Goal: Information Seeking & Learning: Learn about a topic

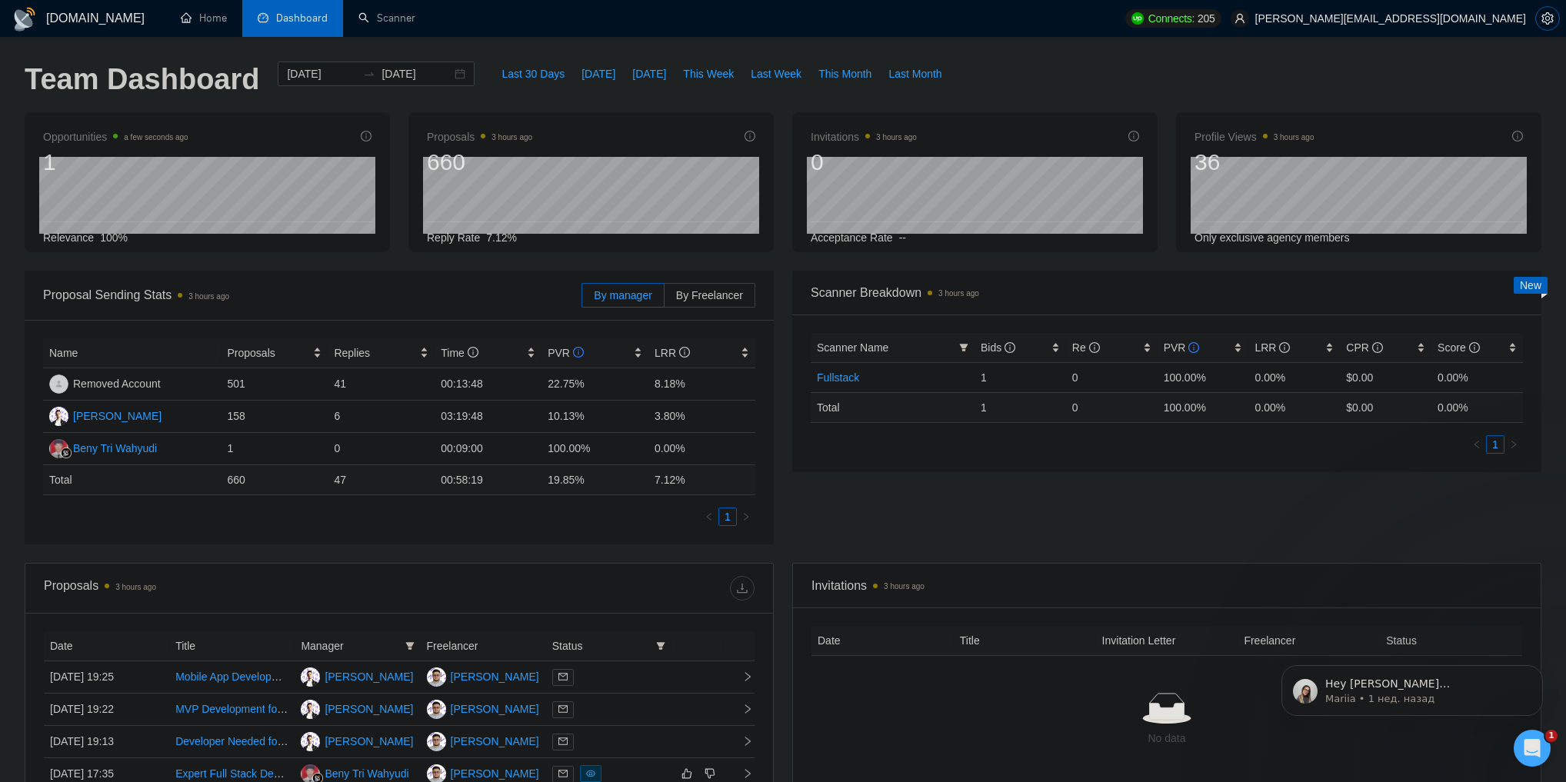
click at [1548, 25] on icon "setting" at bounding box center [1547, 18] width 12 height 12
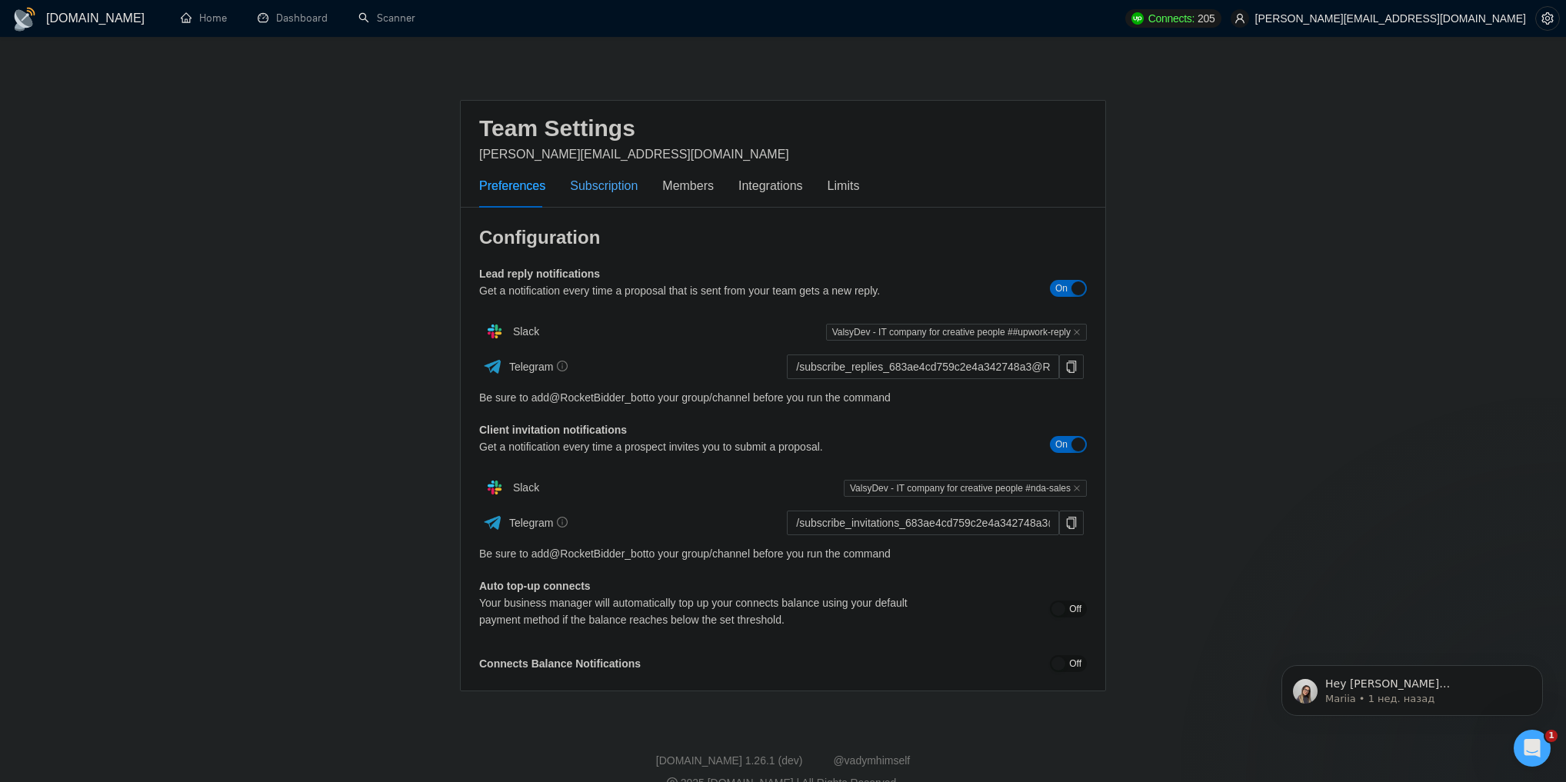
click at [590, 185] on div "Subscription" at bounding box center [604, 185] width 68 height 19
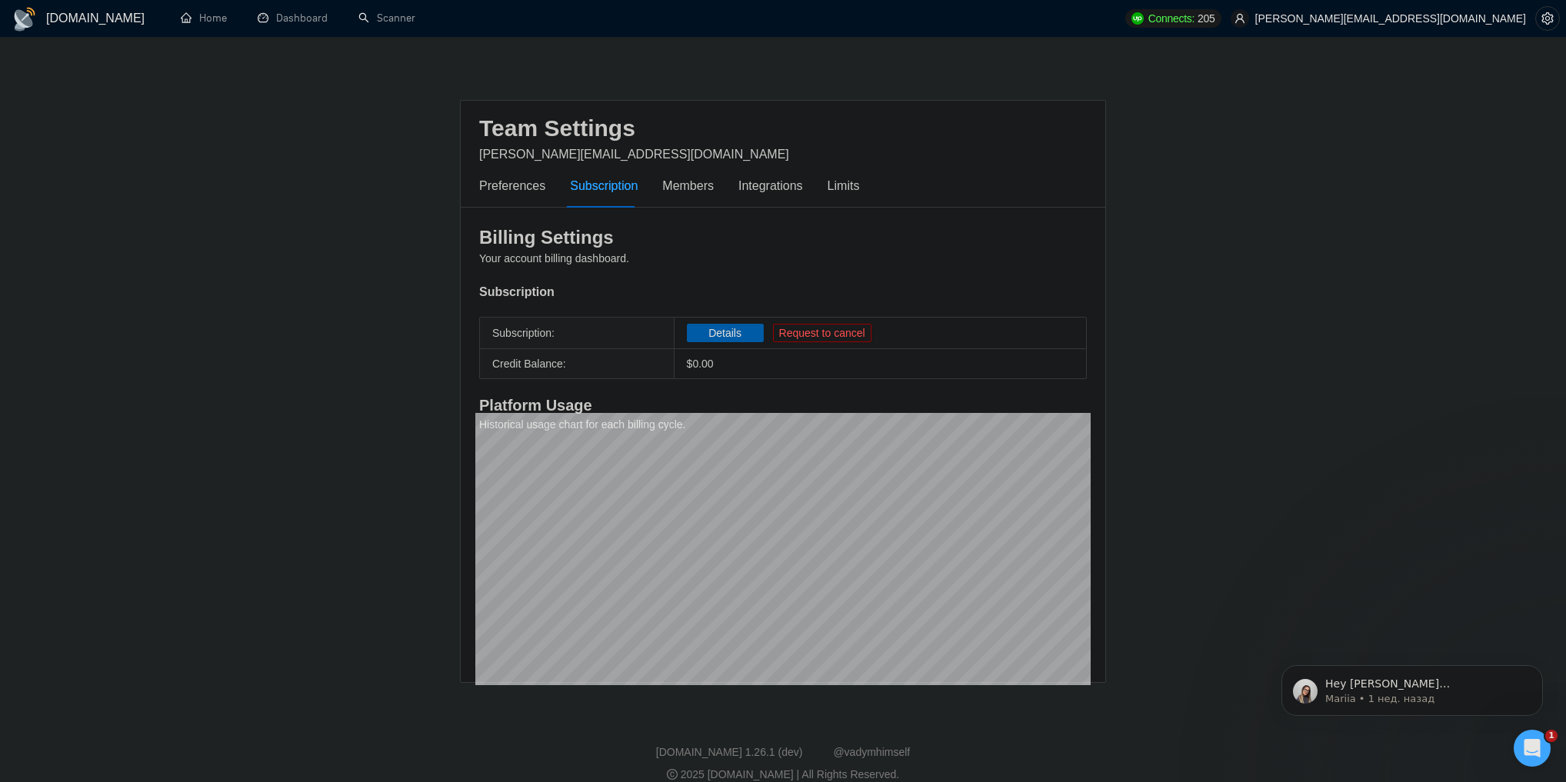
click at [711, 332] on span "Details" at bounding box center [724, 333] width 33 height 17
click at [48, 17] on h1 "[DOMAIN_NAME]" at bounding box center [95, 18] width 98 height 37
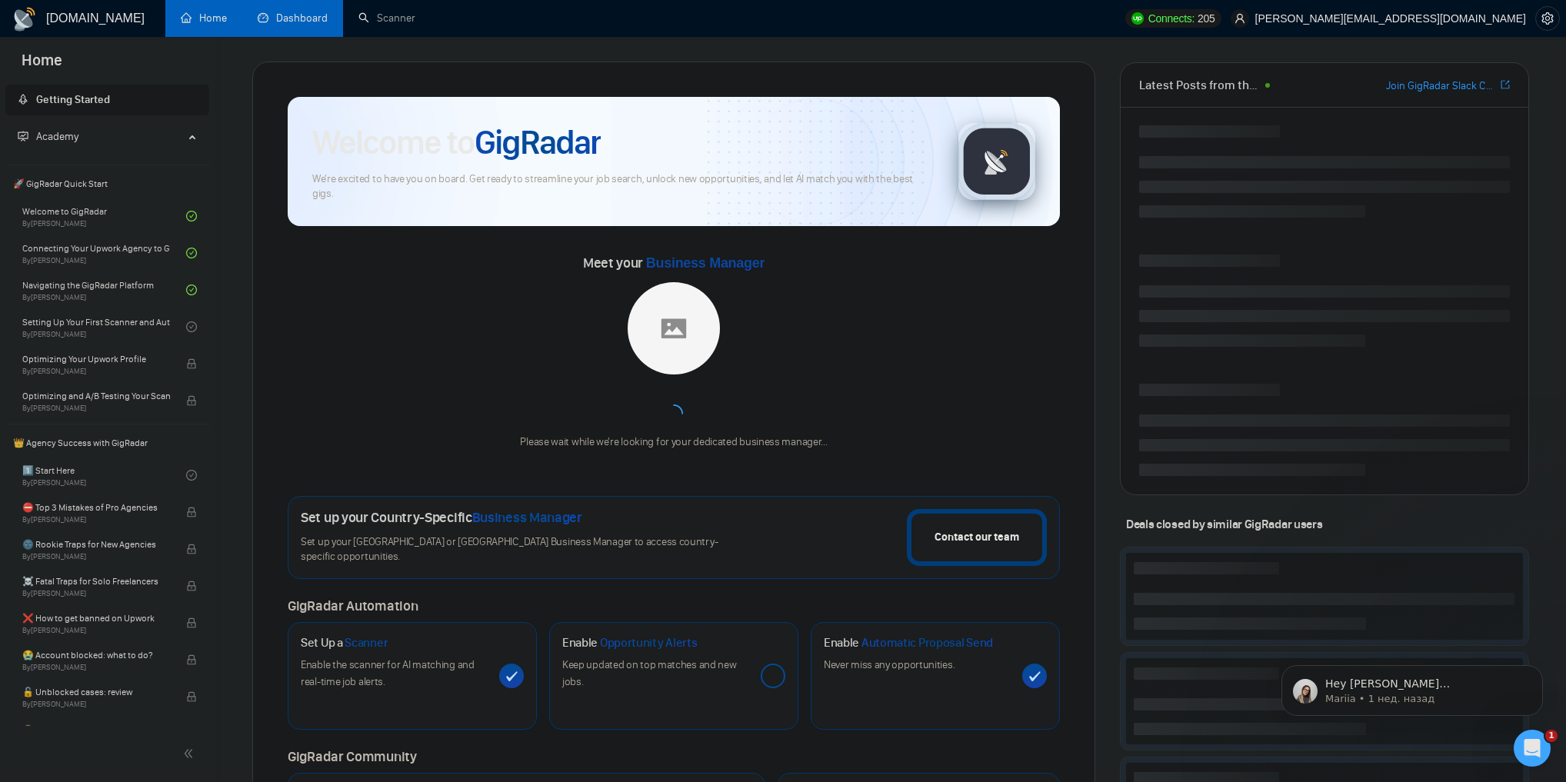
click at [325, 15] on link "Dashboard" at bounding box center [293, 18] width 70 height 13
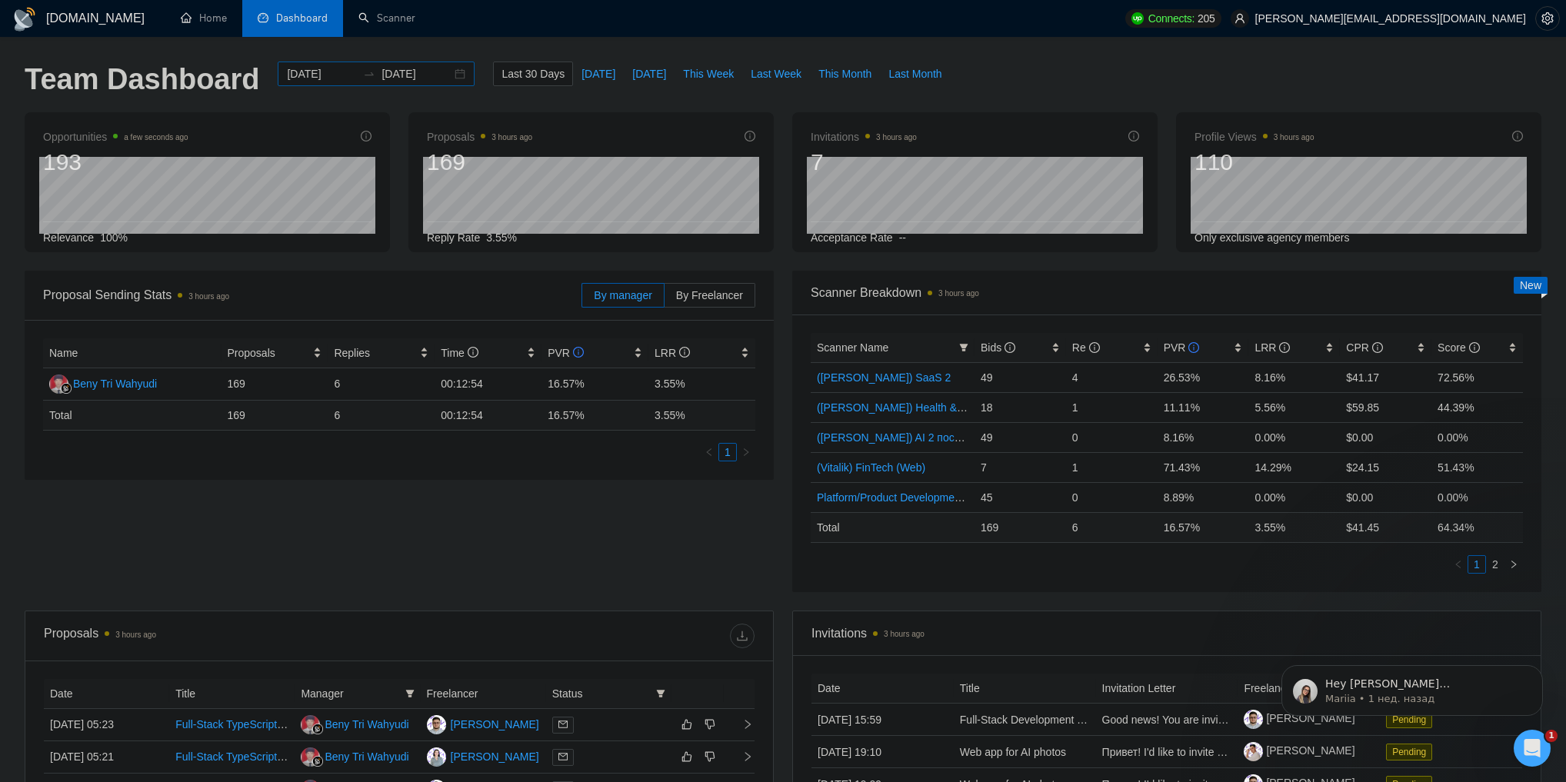
click at [447, 74] on div "2025-08-18 2025-09-17" at bounding box center [376, 74] width 197 height 25
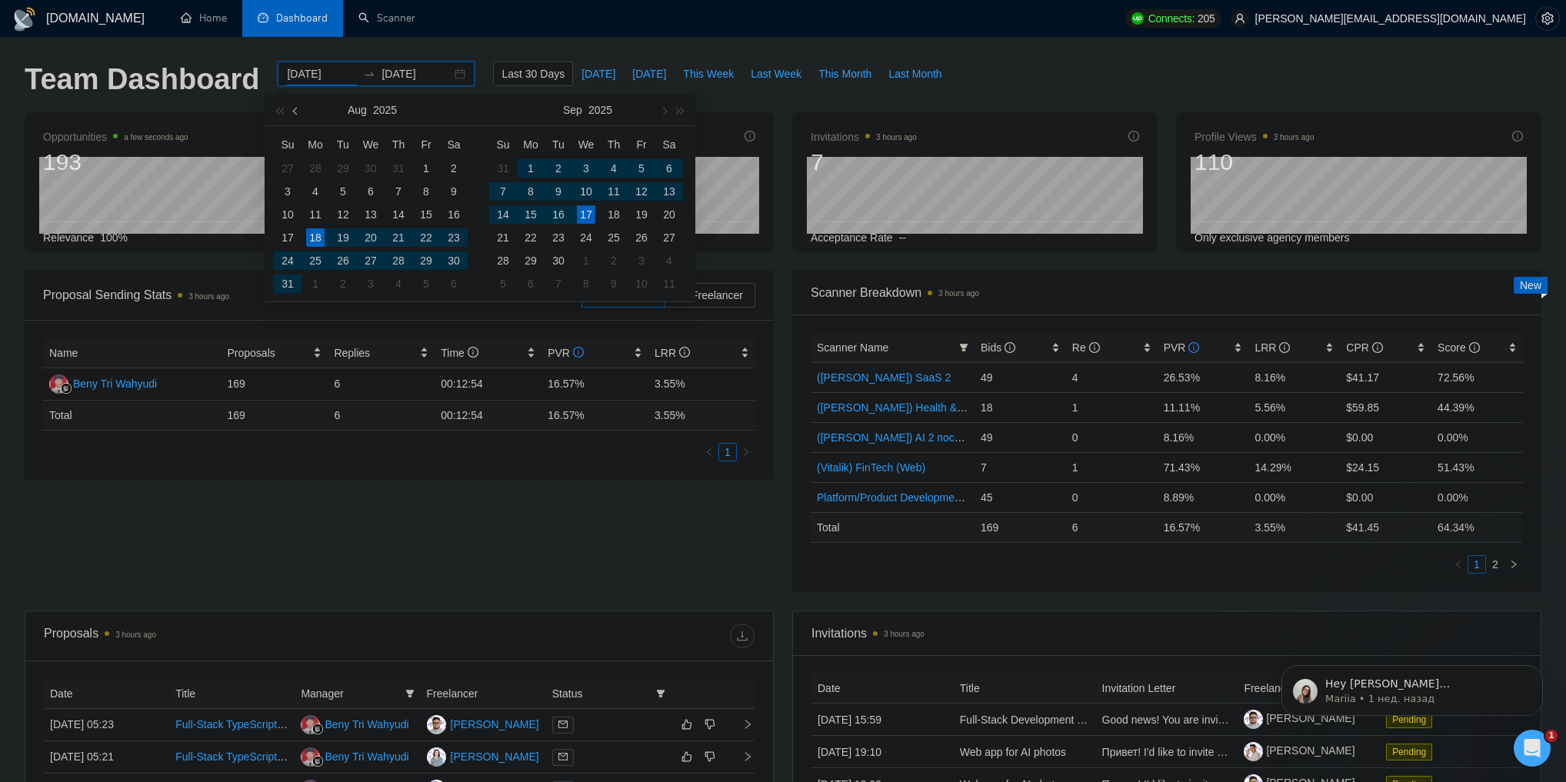
click at [294, 110] on span "button" at bounding box center [297, 111] width 8 height 8
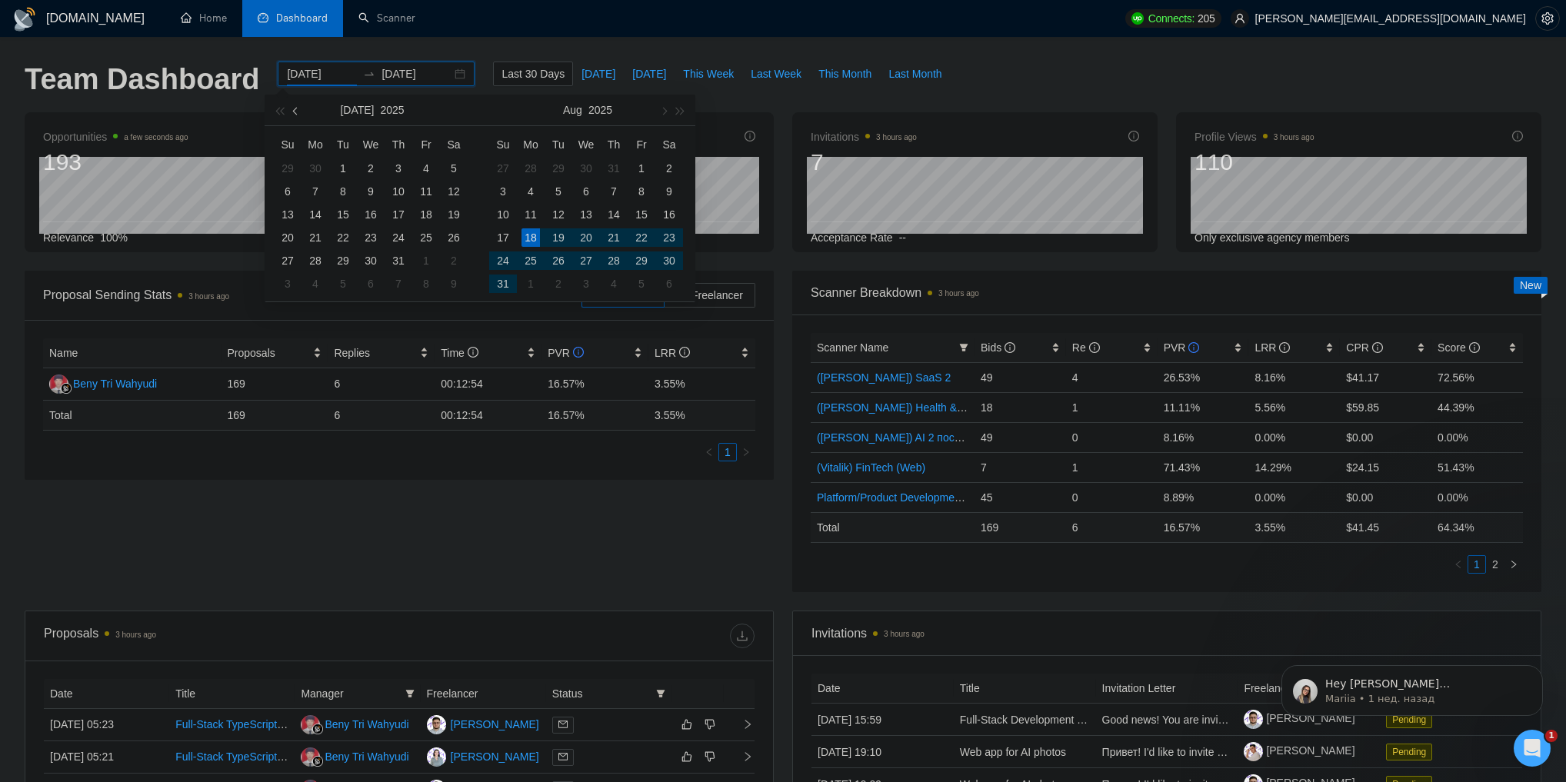
click at [294, 110] on span "button" at bounding box center [297, 111] width 8 height 8
type input "2025-05-31"
click at [666, 262] on div "31" at bounding box center [669, 261] width 18 height 18
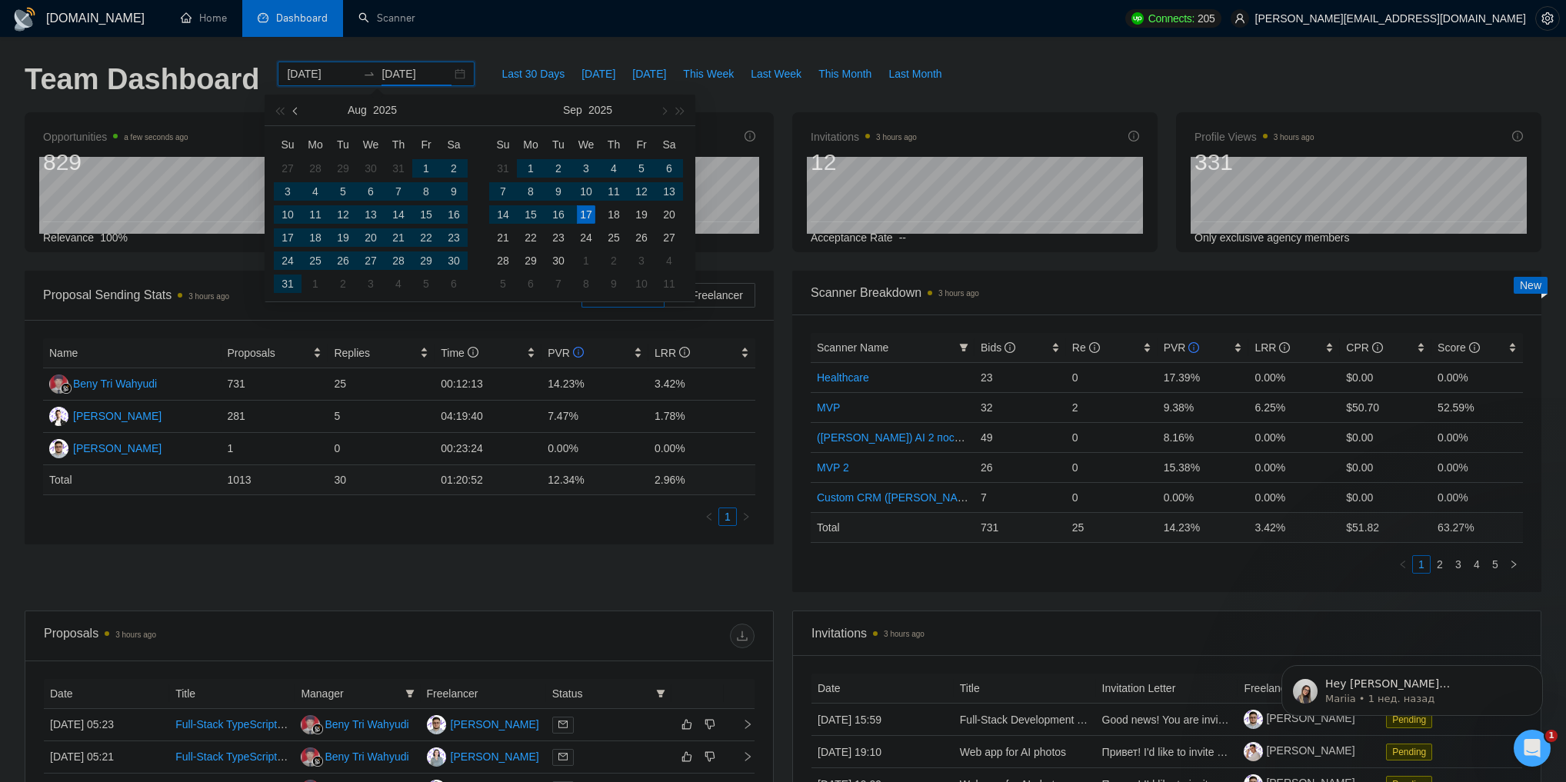
click at [302, 111] on button "button" at bounding box center [296, 110] width 17 height 31
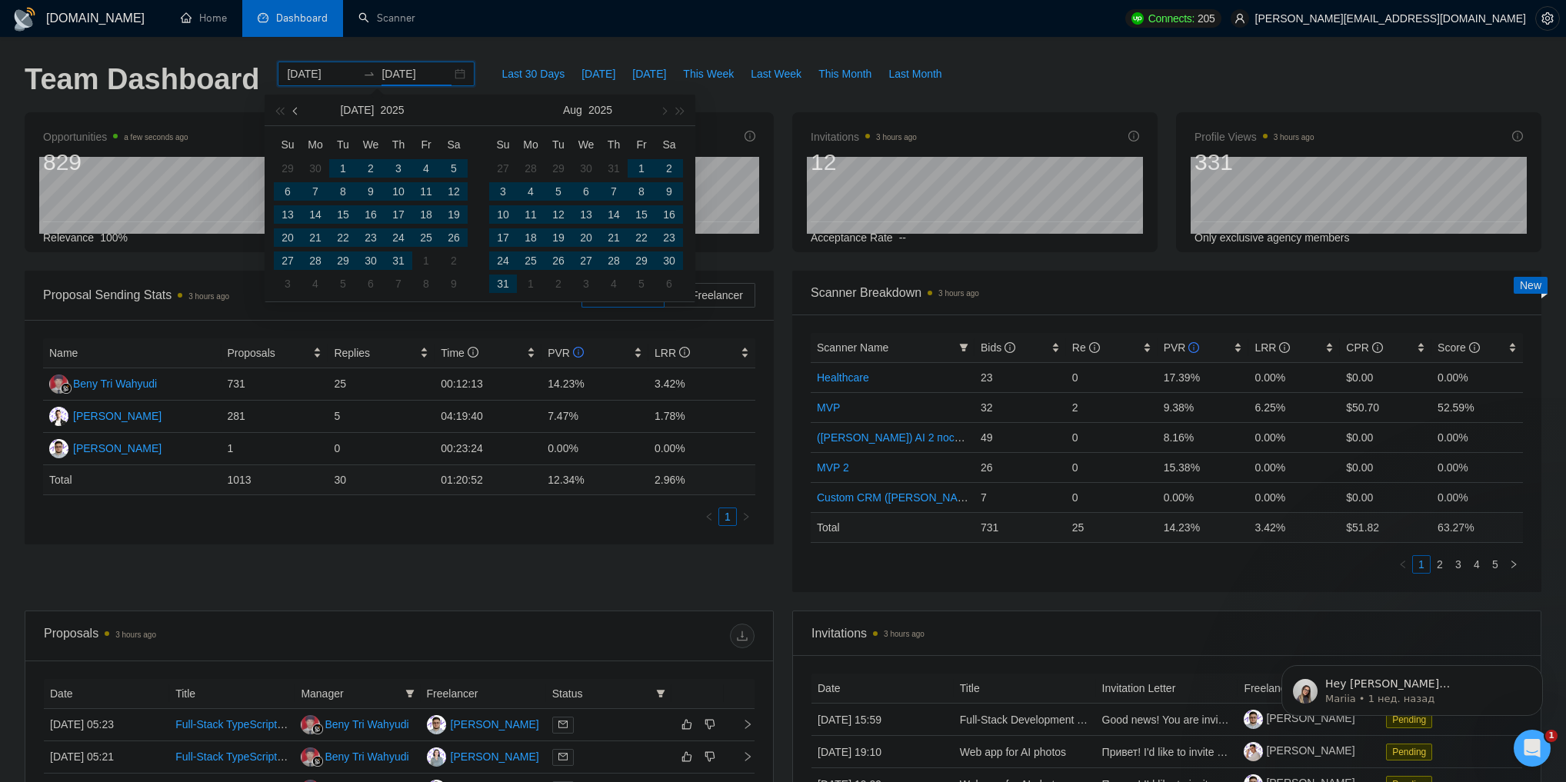
click at [302, 111] on button "button" at bounding box center [296, 110] width 17 height 31
click at [664, 109] on span "button" at bounding box center [663, 111] width 8 height 8
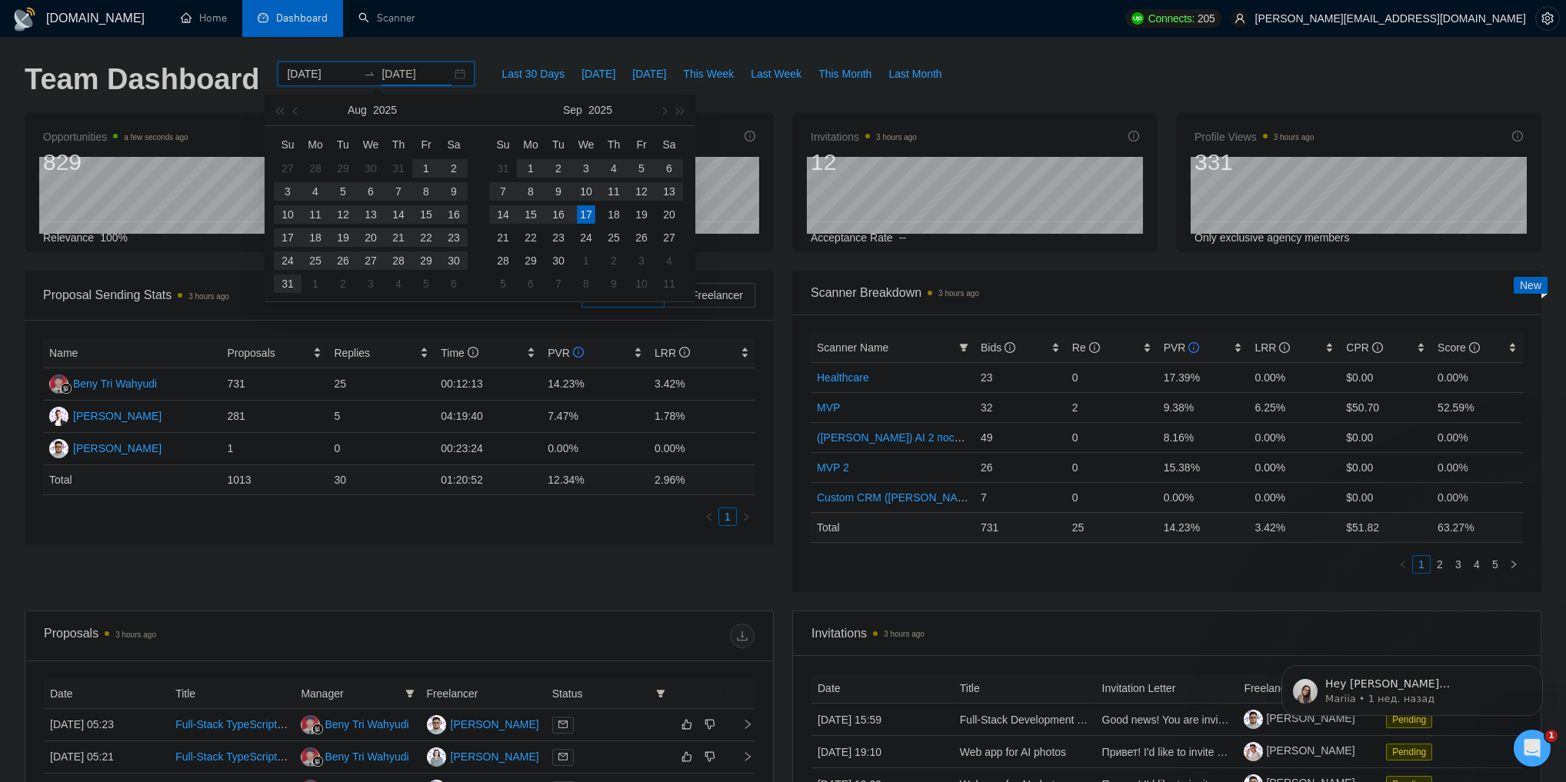
click at [582, 212] on div "17" at bounding box center [586, 214] width 18 height 18
type input "2025-09-16"
click at [560, 213] on div "16" at bounding box center [558, 214] width 18 height 18
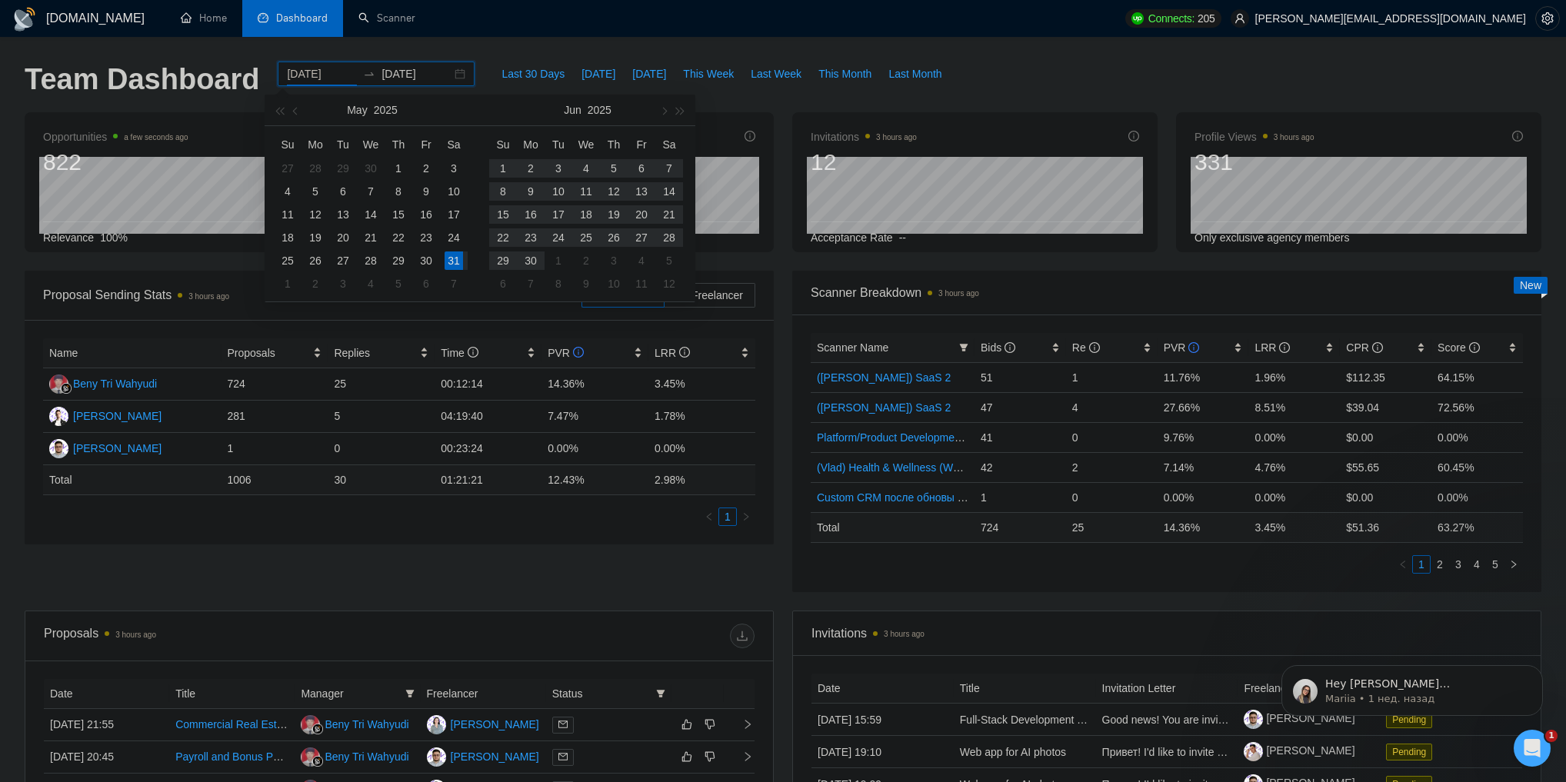
click at [455, 258] on div "31" at bounding box center [454, 261] width 18 height 18
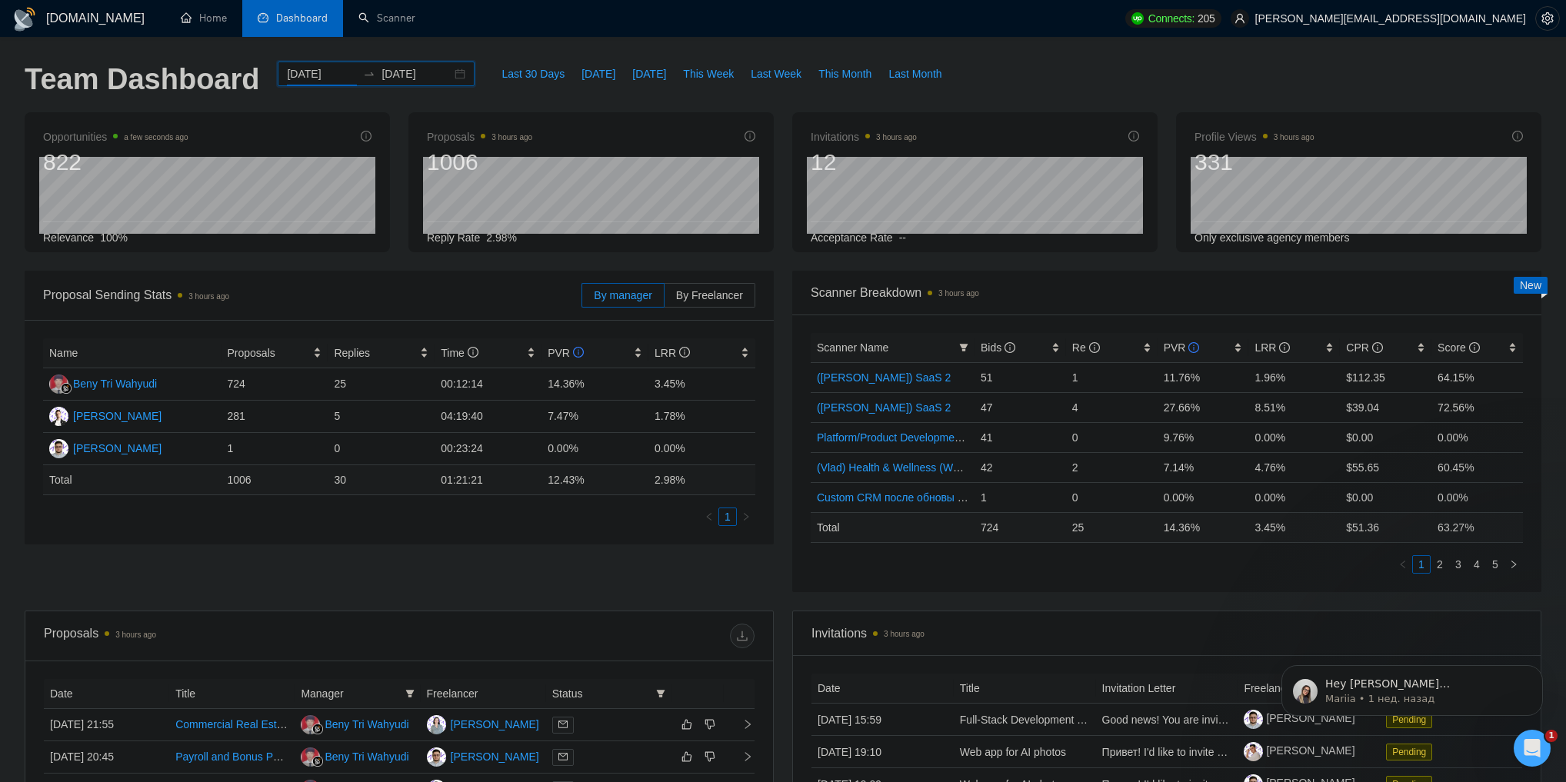
click at [455, 77] on div "2025-05-31 2025-09-16" at bounding box center [376, 74] width 197 height 25
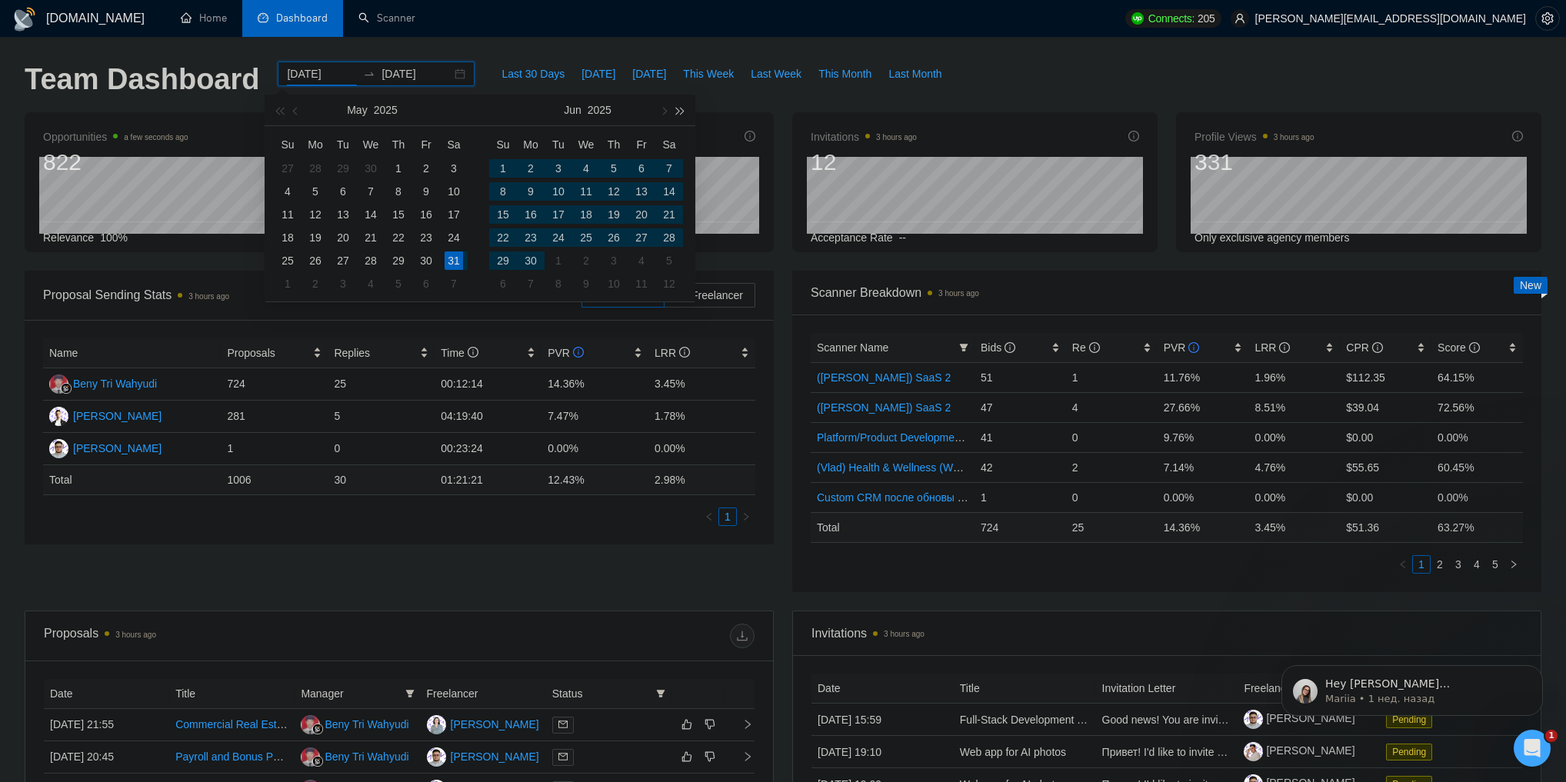
click at [686, 114] on button "button" at bounding box center [680, 110] width 17 height 31
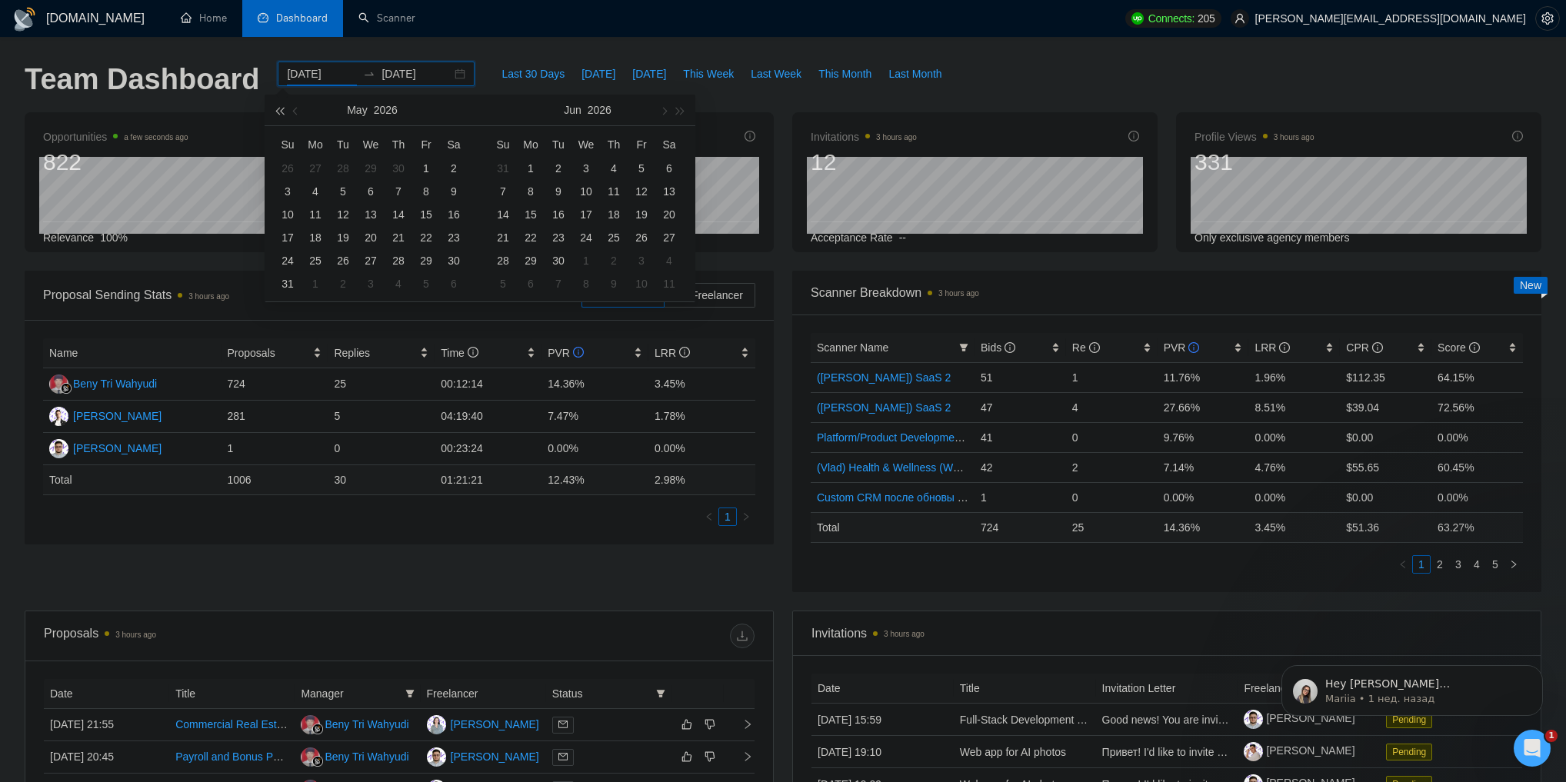
click at [276, 114] on button "button" at bounding box center [279, 110] width 17 height 31
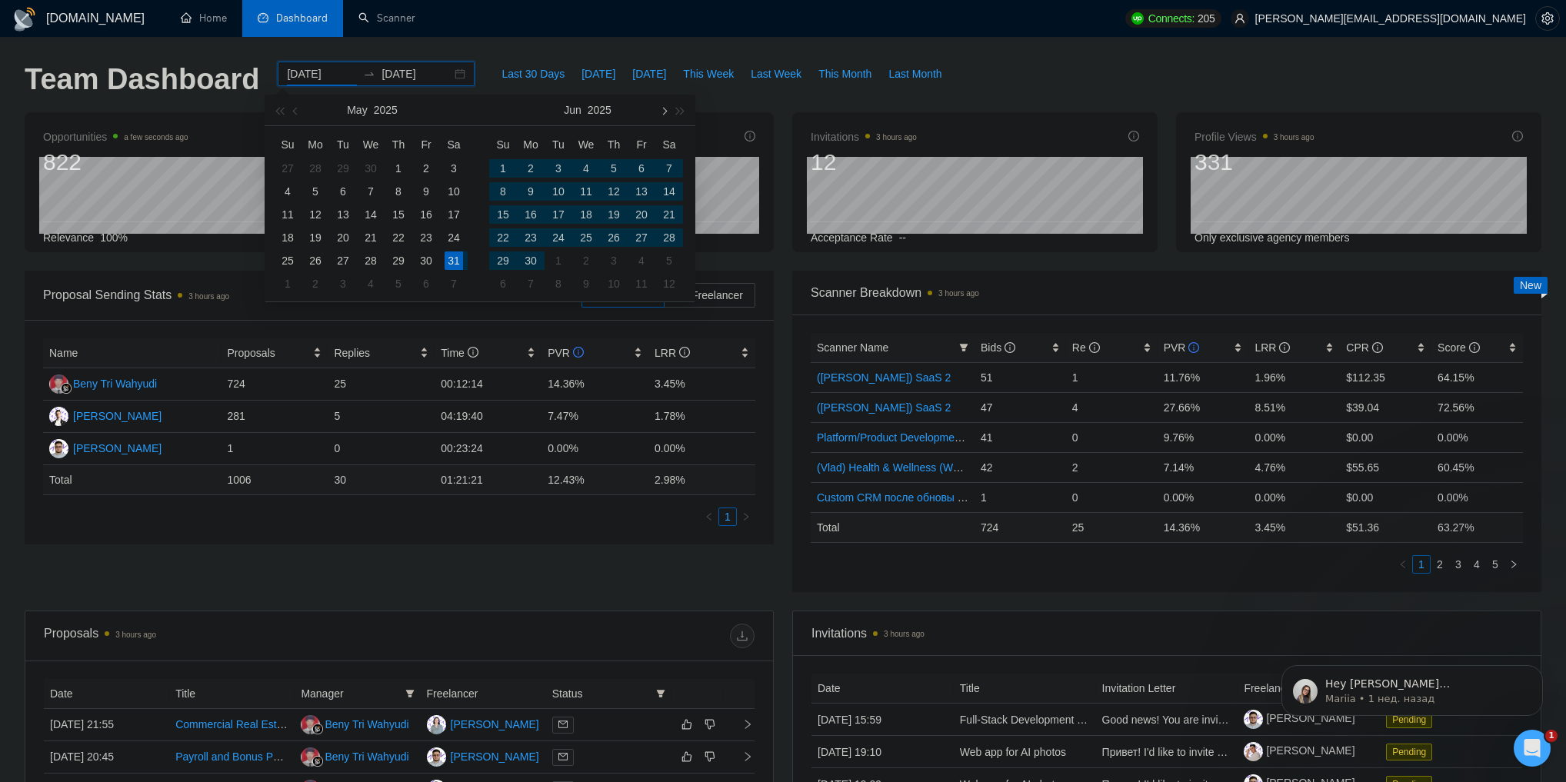
click at [658, 108] on button "button" at bounding box center [663, 110] width 17 height 31
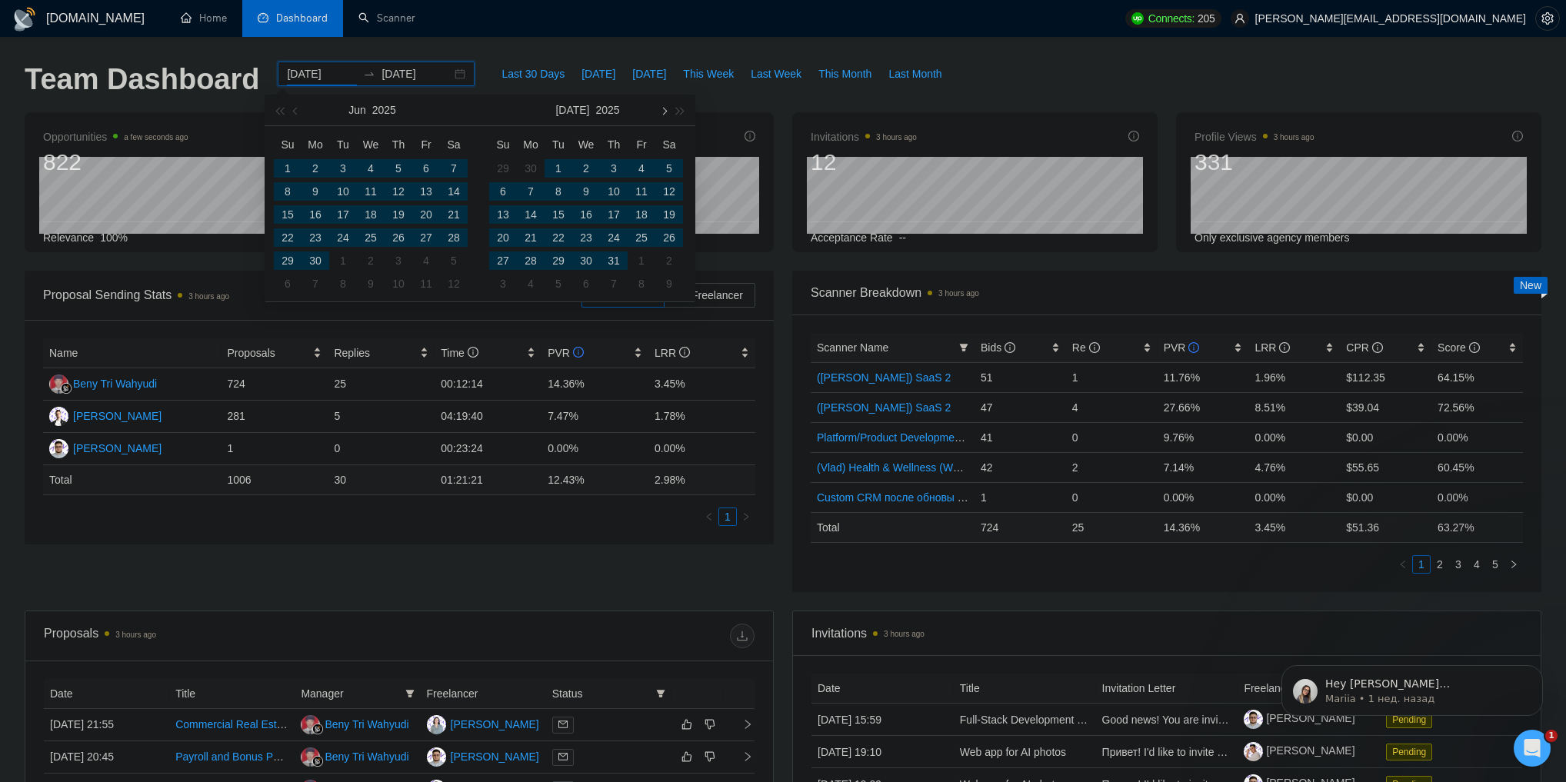
click at [661, 108] on button "button" at bounding box center [663, 110] width 17 height 31
type input "2025-05-31"
click at [660, 108] on button "button" at bounding box center [663, 110] width 17 height 31
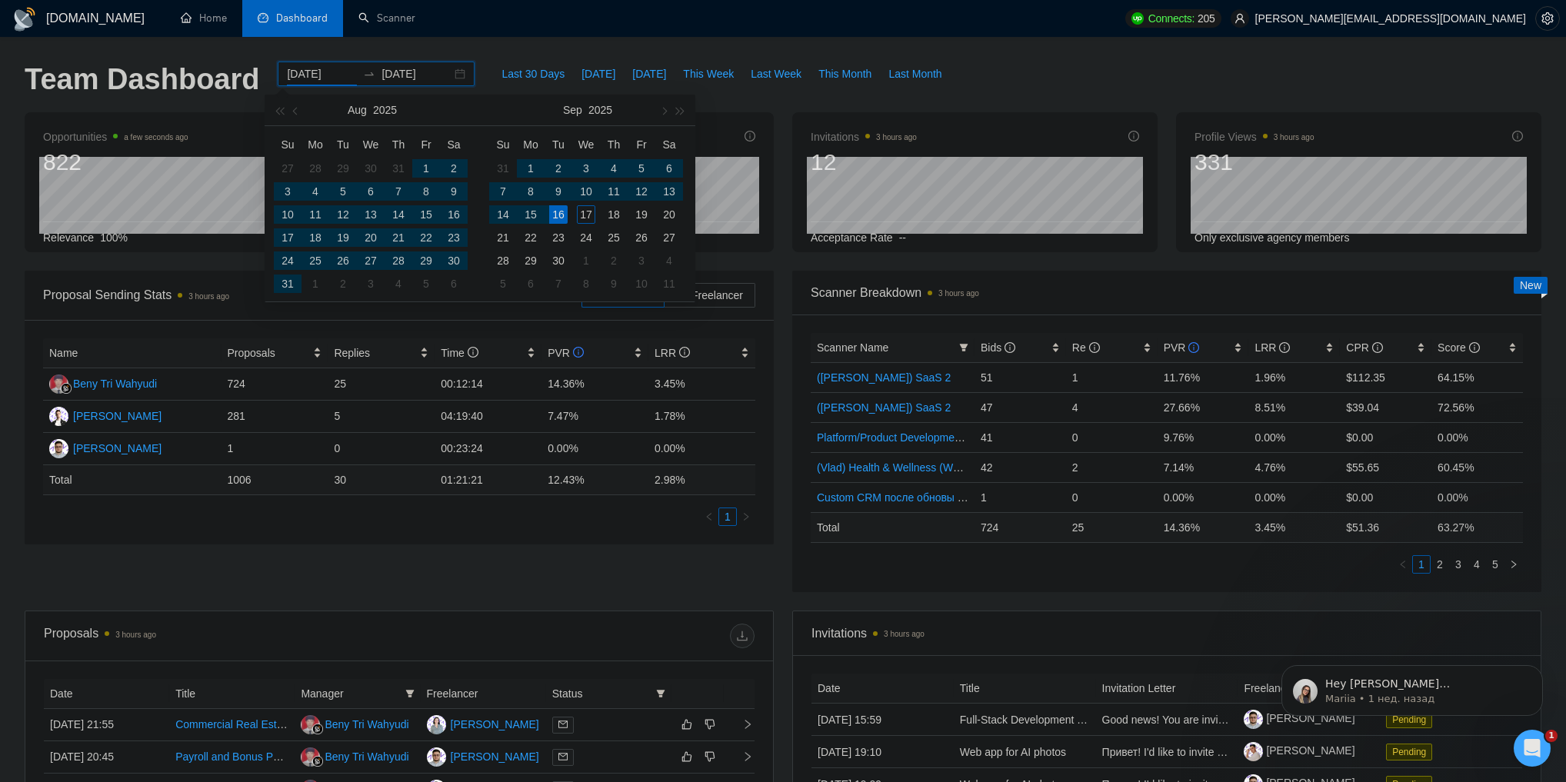
click at [495, 43] on div "GigRadar.io Home Dashboard Scanner Connects: 205 vladyslav.tamashchuk@valsydev.…" at bounding box center [783, 609] width 1566 height 1219
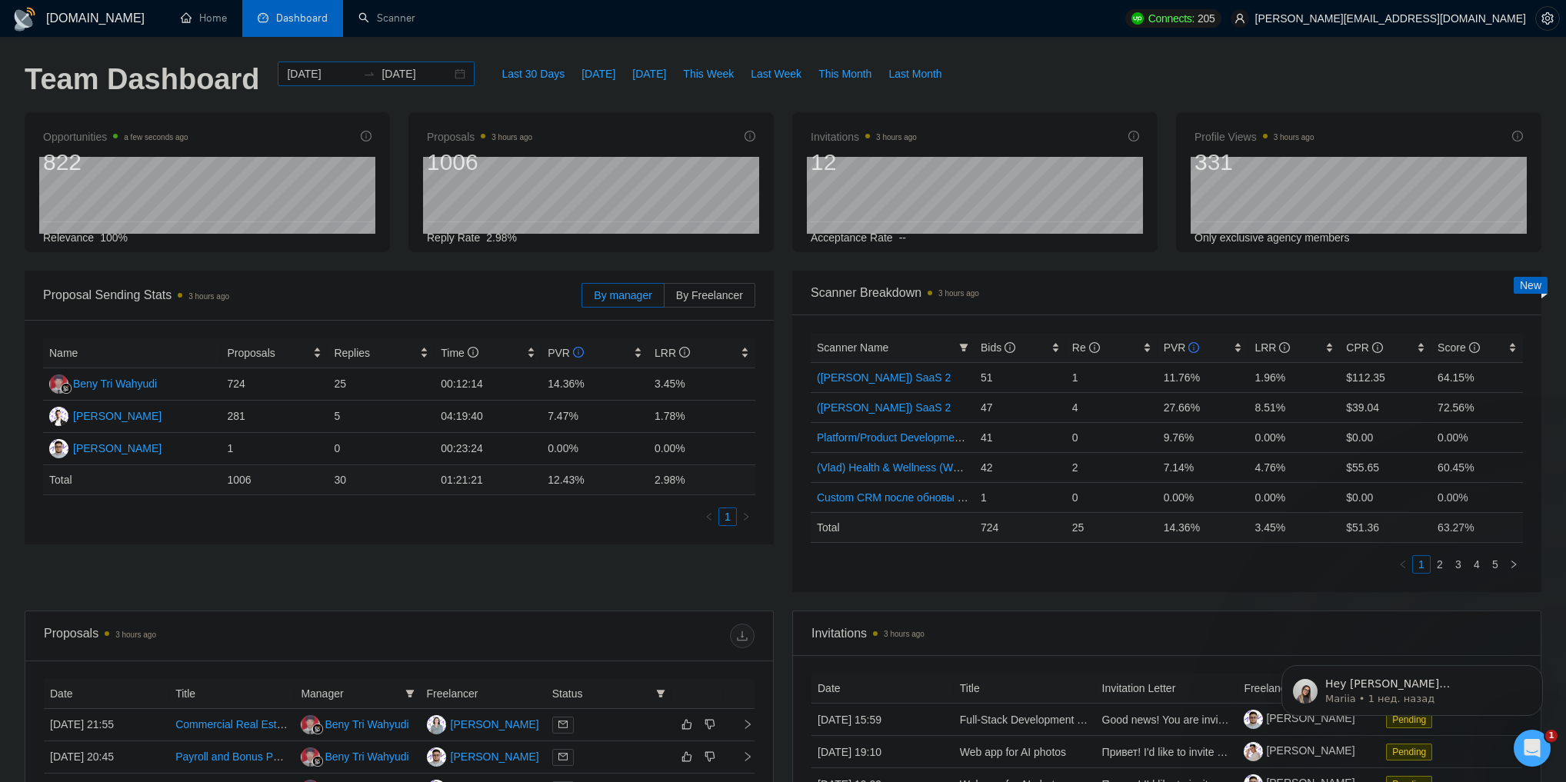
click at [414, 74] on input "2025-09-16" at bounding box center [417, 73] width 70 height 17
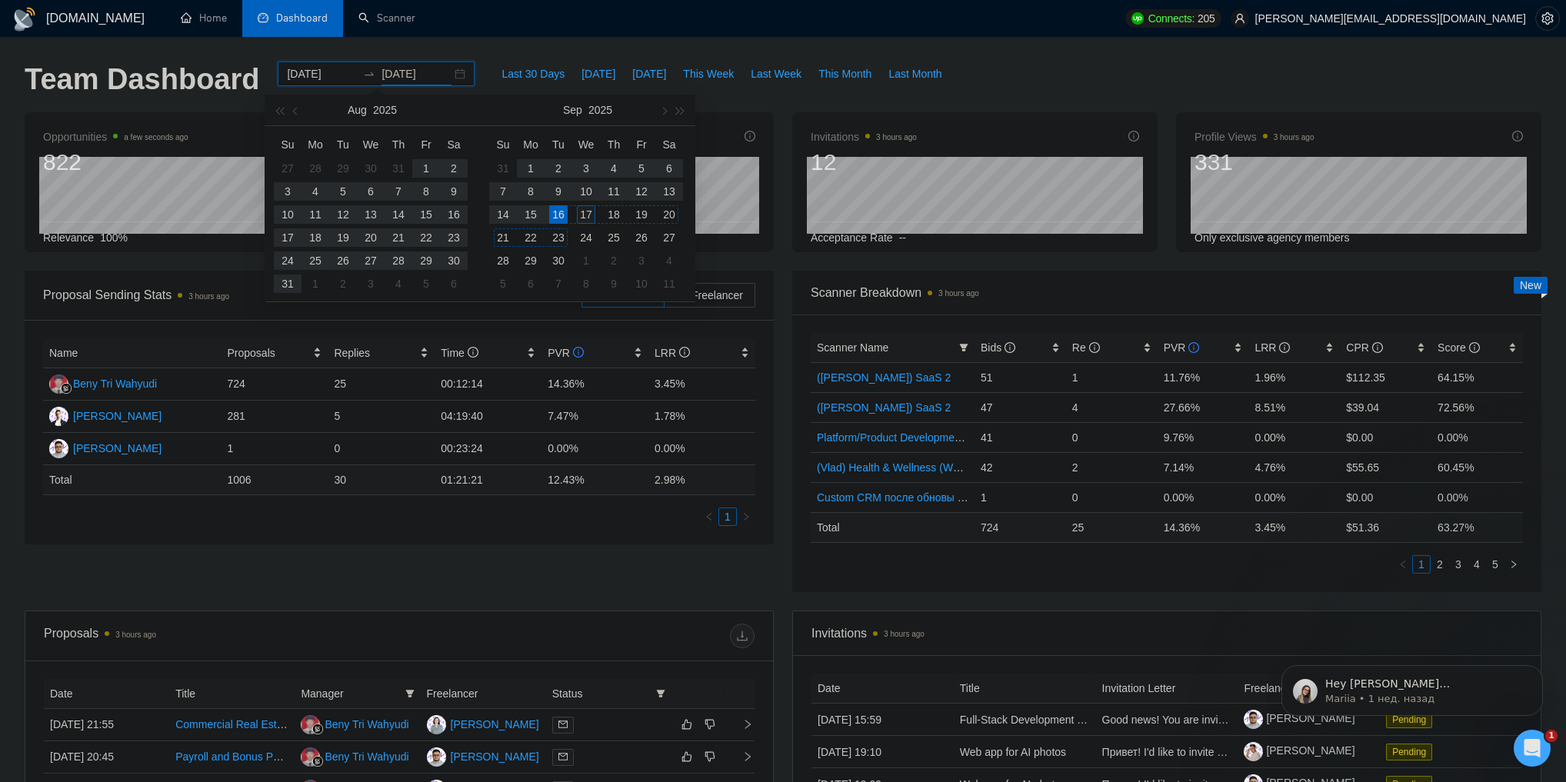
type input "2025-09-17"
click at [585, 212] on div "17" at bounding box center [586, 214] width 18 height 18
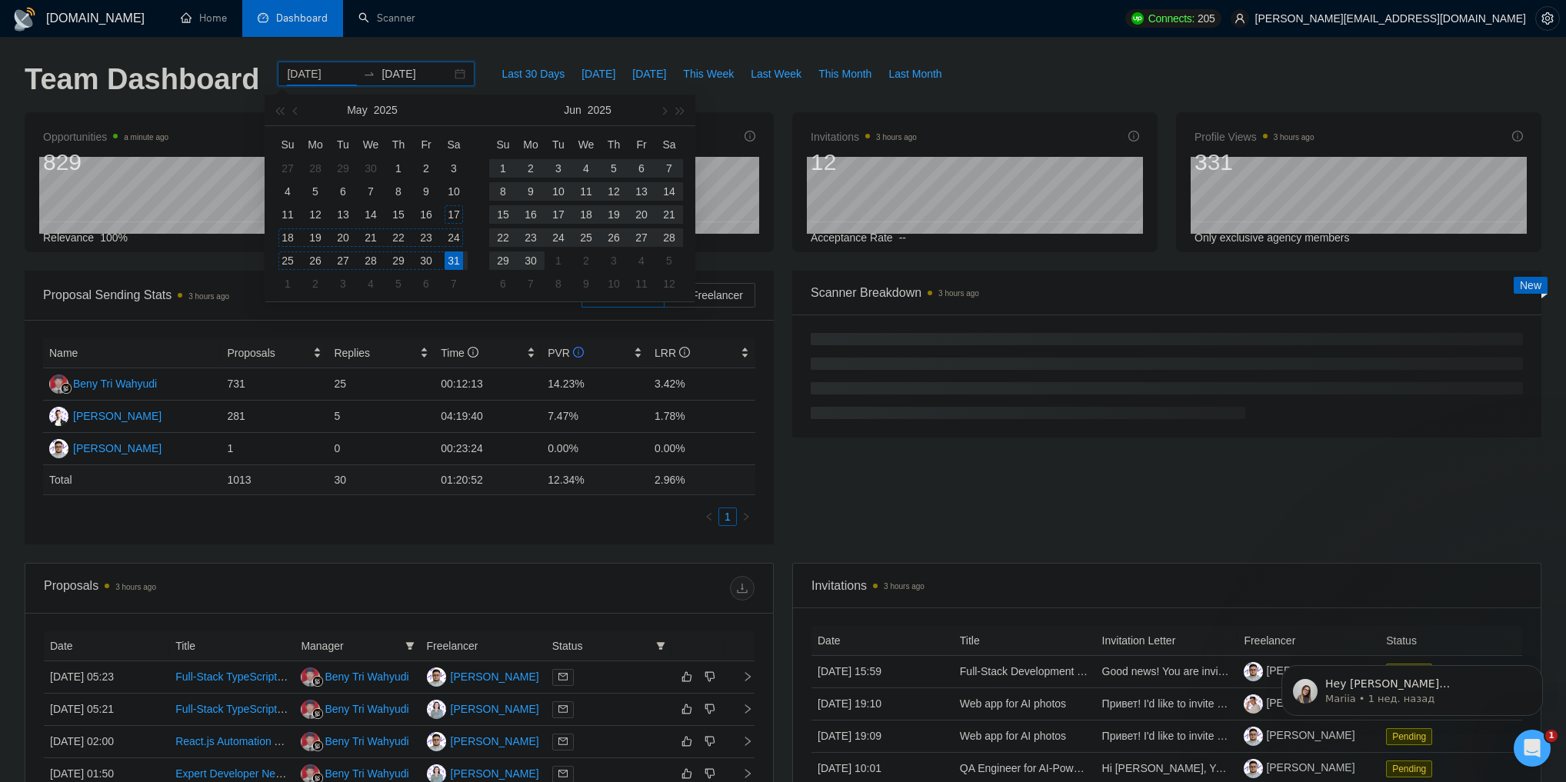
type input "2025-05-31"
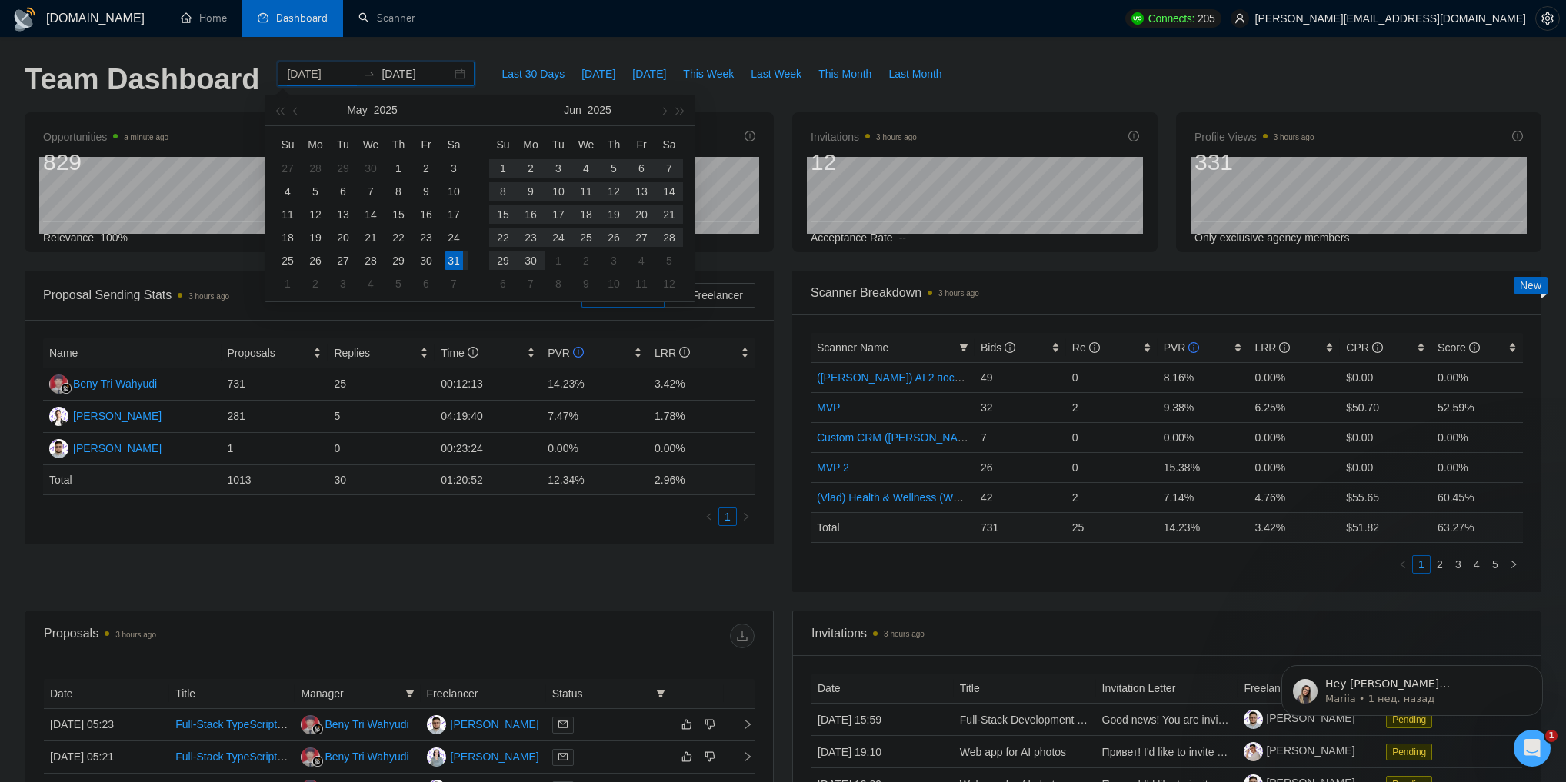
click at [455, 260] on div "31" at bounding box center [454, 261] width 18 height 18
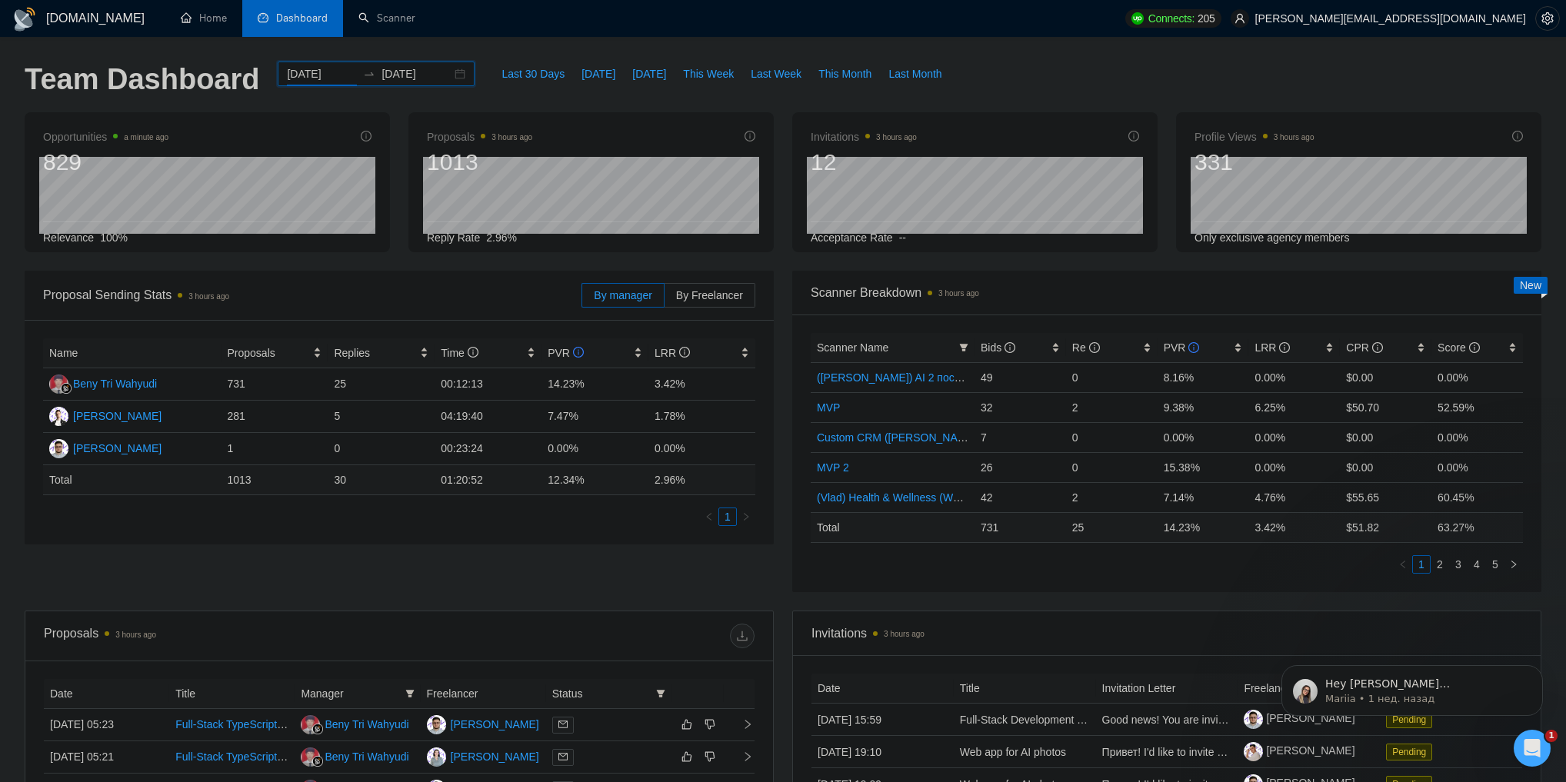
click at [478, 55] on div "GigRadar.io Home Dashboard Scanner Connects: 205 vladyslav.tamashchuk@valsydev.…" at bounding box center [783, 609] width 1566 height 1219
click at [689, 298] on span "By Freelancer" at bounding box center [709, 295] width 67 height 12
click at [665, 299] on input "By Freelancer" at bounding box center [665, 299] width 0 height 0
click at [640, 292] on span "By manager" at bounding box center [623, 295] width 58 height 12
click at [582, 299] on input "By manager" at bounding box center [582, 299] width 0 height 0
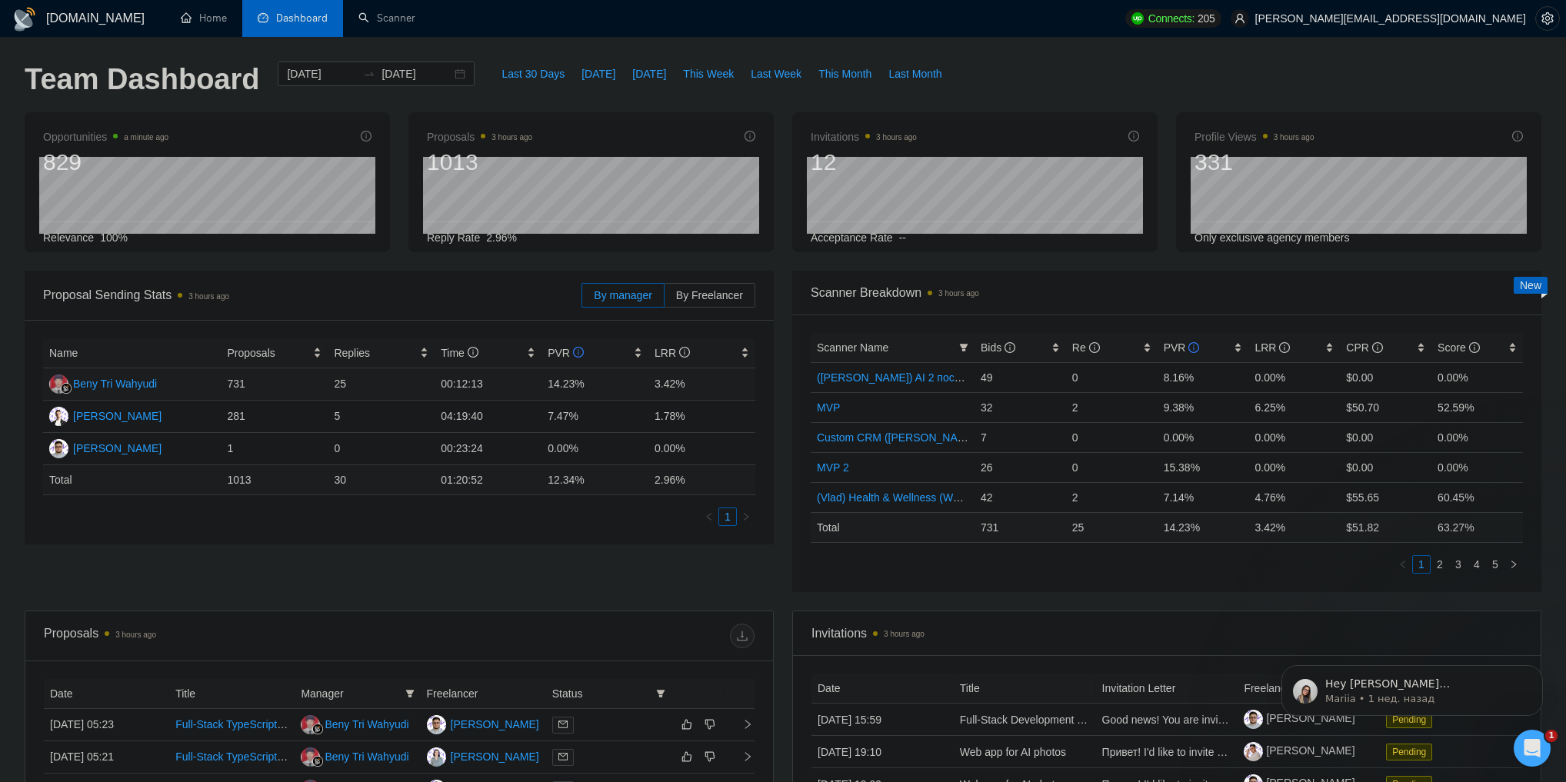
click at [151, 385] on div "Beny Tri Wahyudi" at bounding box center [115, 383] width 84 height 17
